Goal: Information Seeking & Learning: Learn about a topic

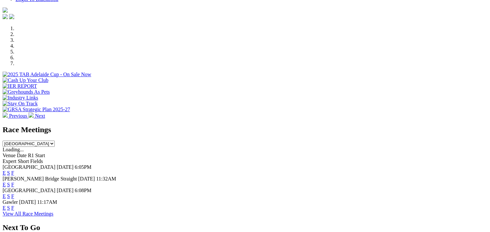
scroll to position [194, 0]
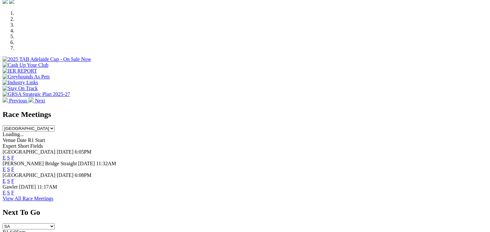
click at [53, 196] on link "View All Race Meetings" at bounding box center [28, 199] width 51 height 6
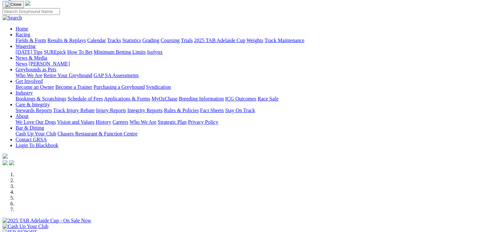
scroll to position [32, 0]
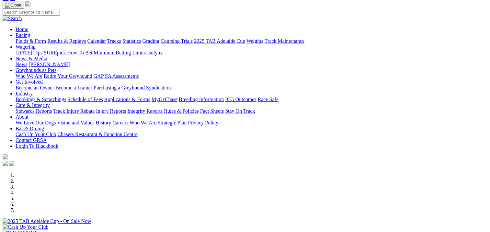
click at [189, 184] on li at bounding box center [252, 181] width 472 height 6
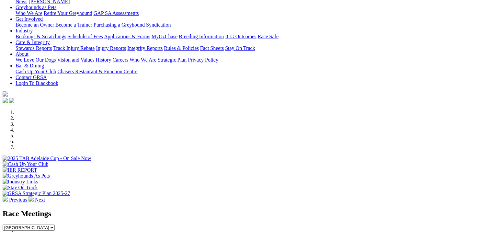
scroll to position [97, 0]
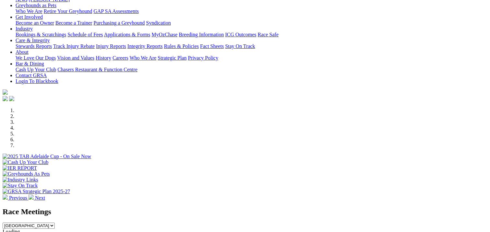
drag, startPoint x: 114, startPoint y: 50, endPoint x: 458, endPoint y: 34, distance: 345.2
click at [34, 194] on img at bounding box center [30, 196] width 5 height 5
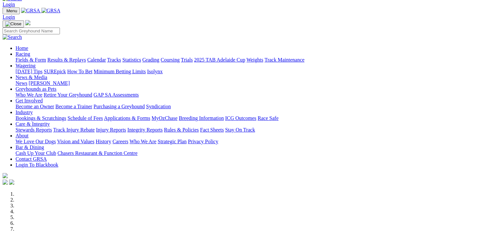
scroll to position [0, 0]
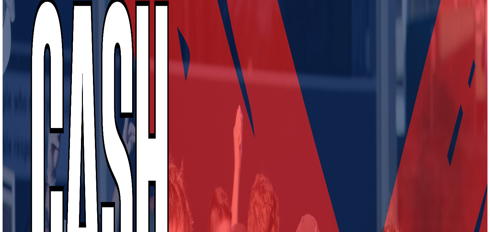
scroll to position [291, 0]
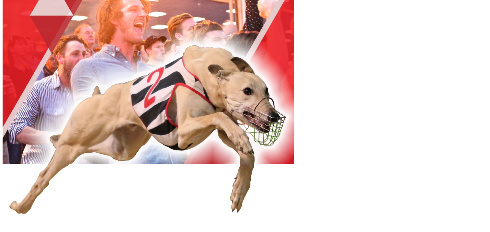
scroll to position [291, 0]
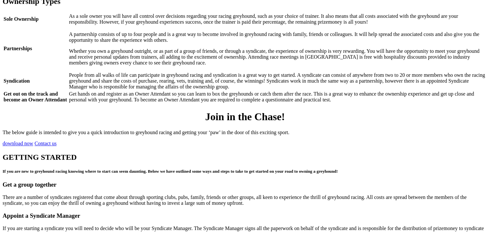
scroll to position [712, 0]
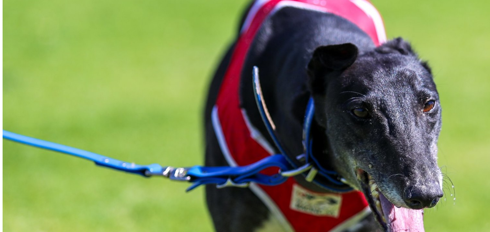
scroll to position [324, 0]
